Goal: Answer question/provide support: Answer question/provide support

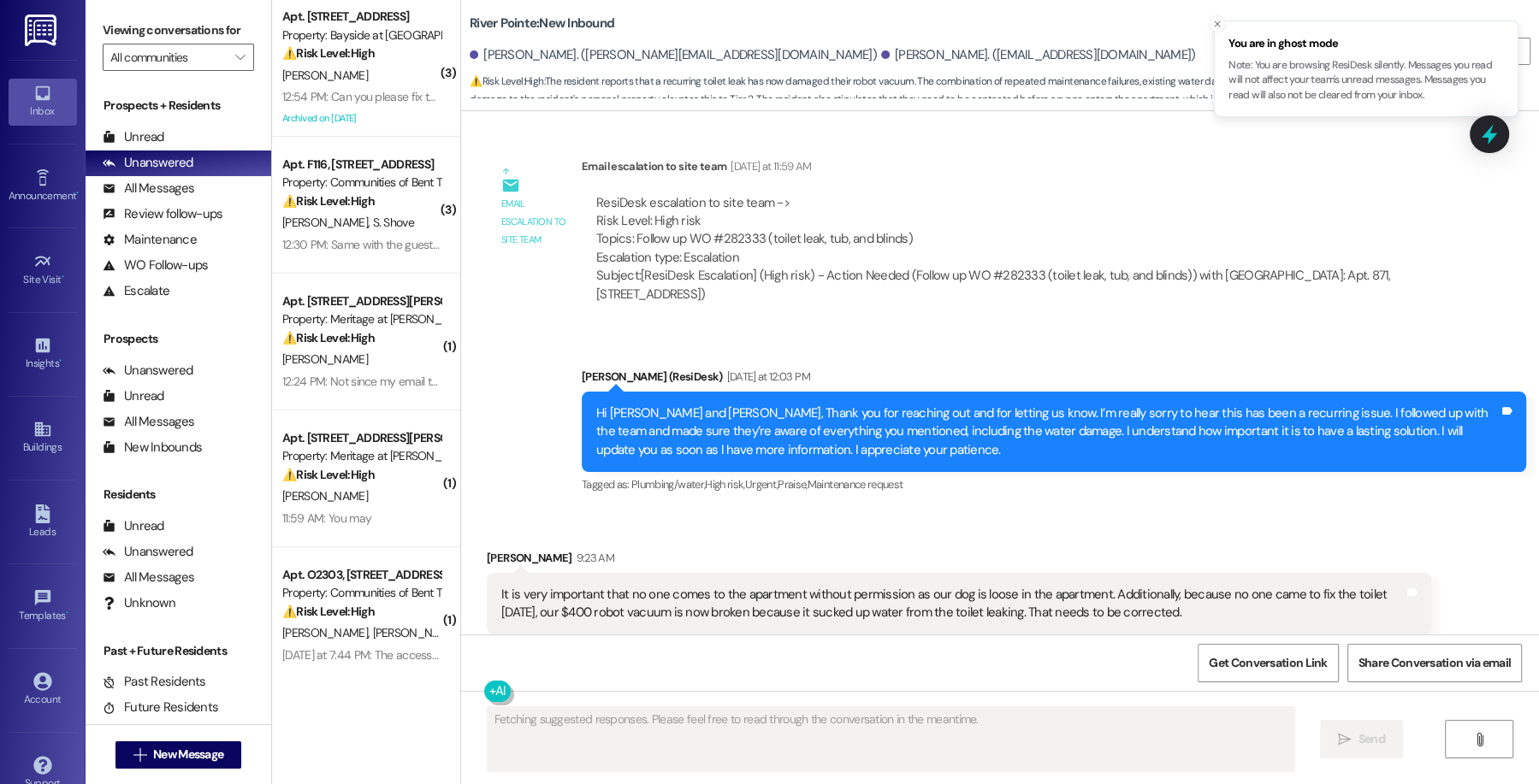
scroll to position [8610, 0]
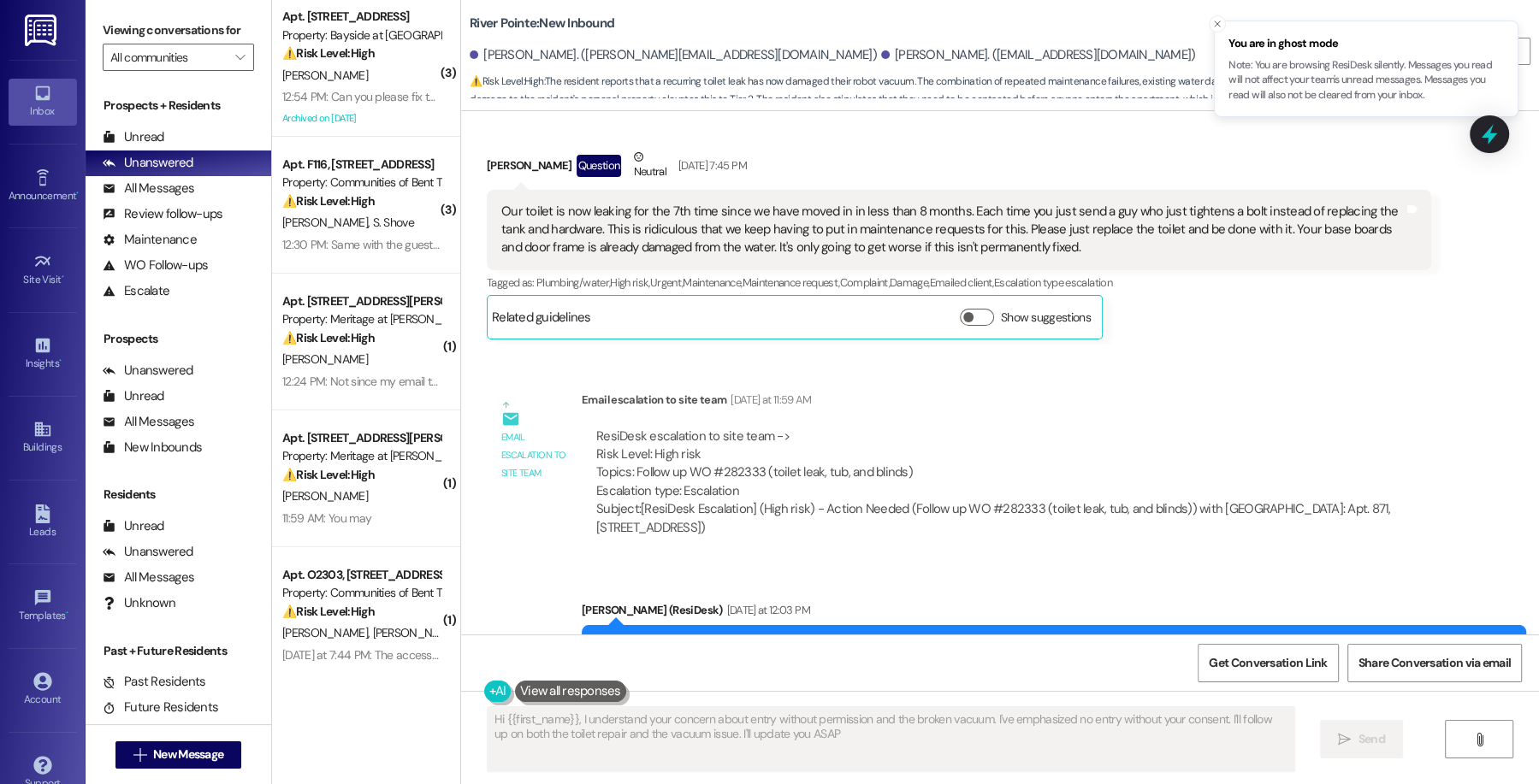
type textarea "Hi {{first_name}}, I understand your concern about entry without permission and…"
drag, startPoint x: 575, startPoint y: 412, endPoint x: 679, endPoint y: 424, distance: 104.7
click at [680, 425] on div "ResiDesk escalation to site team -> Risk Level: High risk Topics: Follow up WO …" at bounding box center [1007, 482] width 850 height 136
copy div "Subject: [ResiDesk Escalation] (High risk) - Action Needed (Follow up WO #28233…"
